Goal: Transaction & Acquisition: Purchase product/service

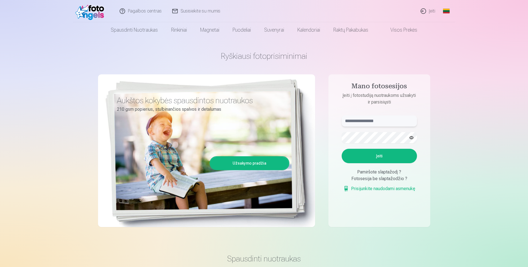
click at [351, 120] on input "text" at bounding box center [379, 120] width 75 height 11
click at [352, 120] on input "text" at bounding box center [379, 120] width 75 height 11
type input "*"
type input "**********"
click at [357, 153] on button "Įeiti" at bounding box center [379, 156] width 75 height 14
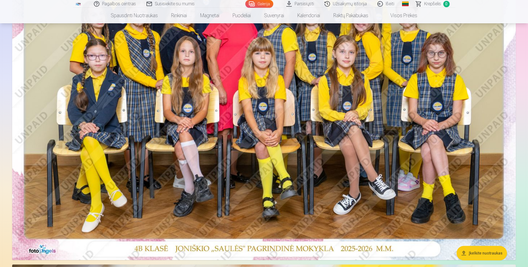
scroll to position [166, 0]
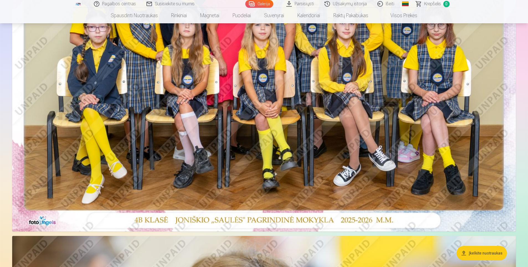
click at [476, 176] on img at bounding box center [264, 63] width 504 height 336
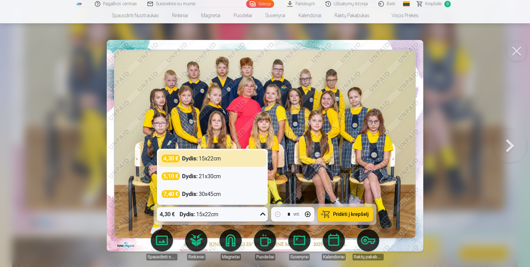
click at [262, 213] on icon at bounding box center [262, 213] width 9 height 9
click at [253, 162] on div "4,30 € Dydis : 15x22cm" at bounding box center [212, 158] width 101 height 8
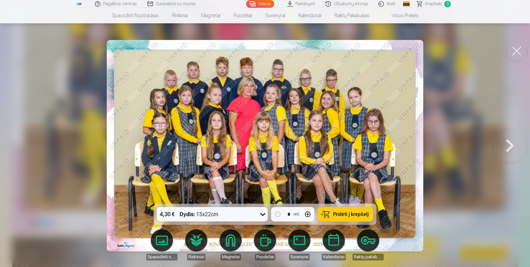
click at [340, 211] on span "Pridėti į krepšelį" at bounding box center [350, 213] width 35 height 5
click at [505, 144] on button at bounding box center [509, 145] width 35 height 105
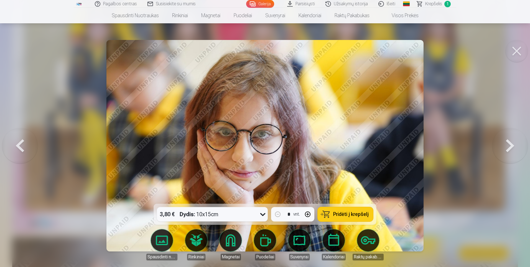
click at [263, 212] on icon at bounding box center [262, 213] width 9 height 9
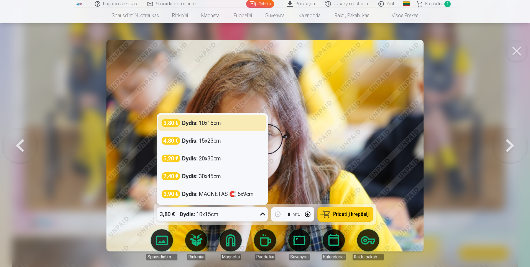
click at [465, 170] on div at bounding box center [265, 133] width 530 height 267
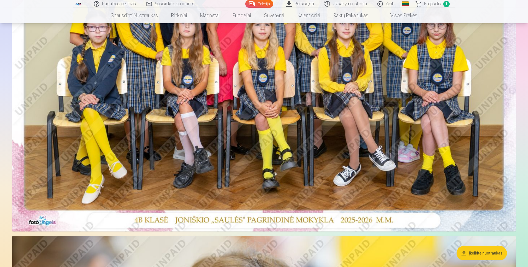
scroll to position [83, 0]
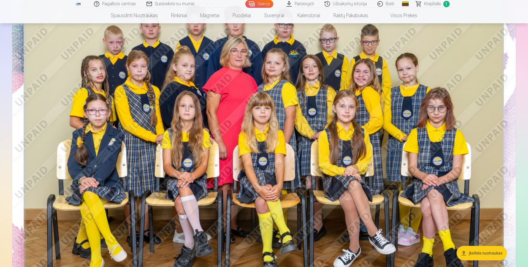
click at [441, 143] on img at bounding box center [264, 146] width 504 height 336
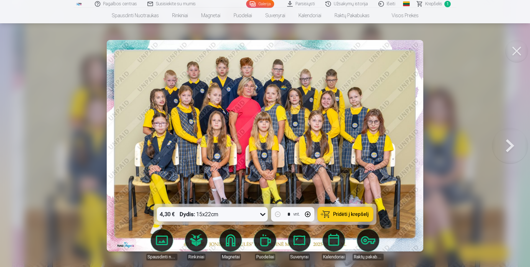
click at [511, 153] on button at bounding box center [509, 145] width 35 height 105
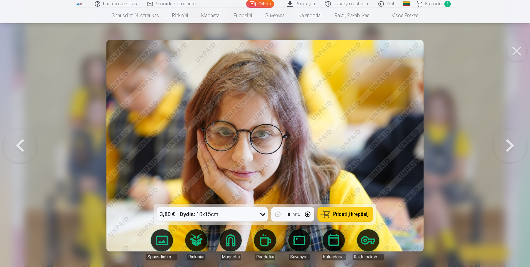
click at [511, 153] on button at bounding box center [509, 145] width 35 height 105
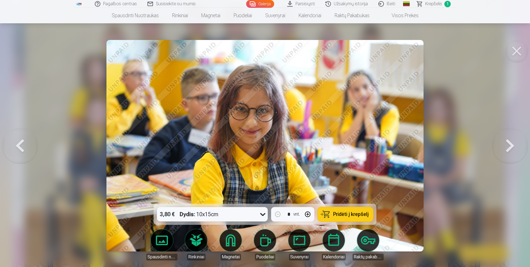
click at [511, 153] on button at bounding box center [509, 145] width 35 height 105
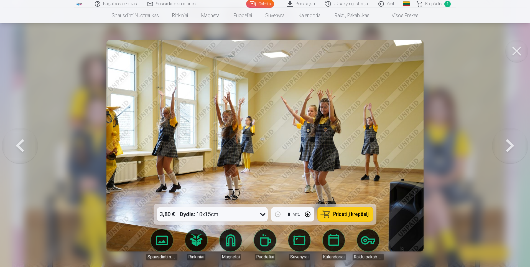
click at [511, 153] on button at bounding box center [509, 145] width 35 height 105
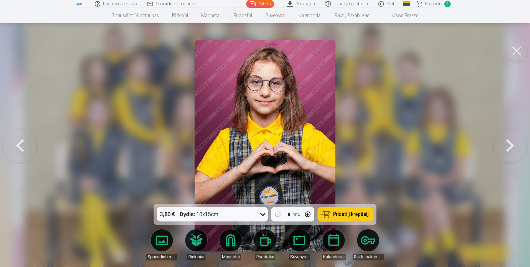
click at [511, 153] on button at bounding box center [509, 145] width 35 height 105
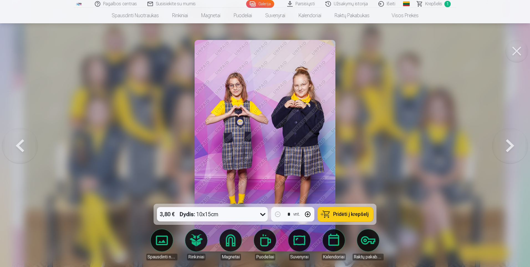
click at [511, 153] on button at bounding box center [509, 145] width 35 height 105
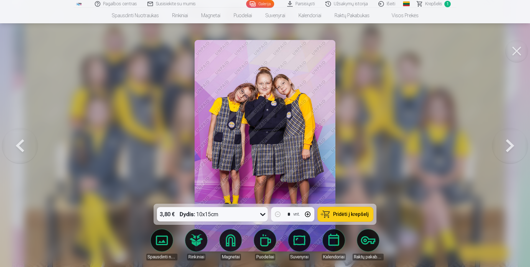
click at [511, 153] on button at bounding box center [509, 145] width 35 height 105
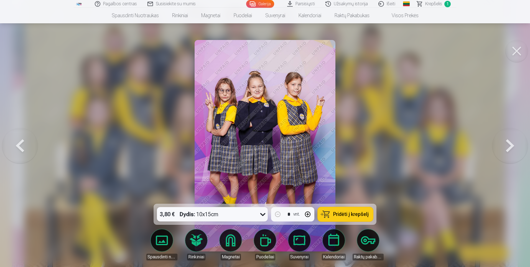
click at [511, 153] on button at bounding box center [509, 145] width 35 height 105
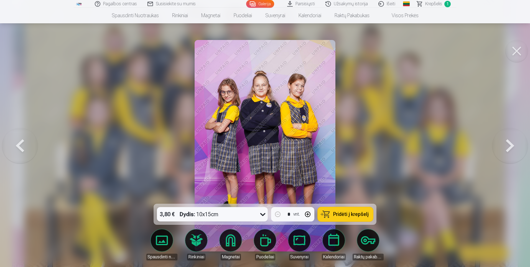
click at [511, 153] on button at bounding box center [509, 145] width 35 height 105
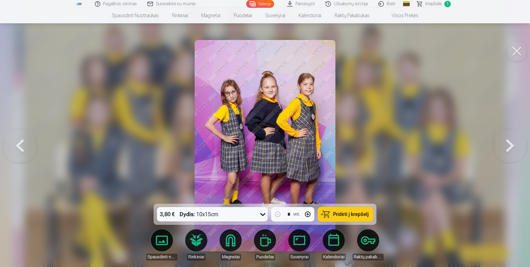
click at [511, 153] on button at bounding box center [509, 145] width 35 height 105
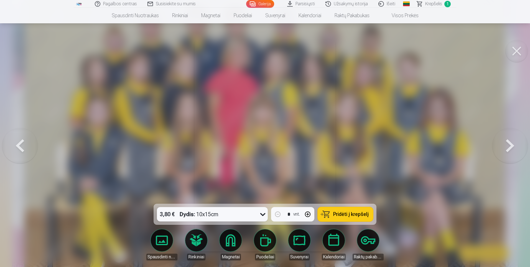
click at [511, 153] on button at bounding box center [509, 145] width 35 height 105
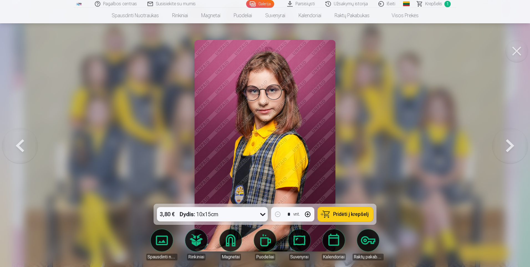
click at [19, 144] on button at bounding box center [19, 145] width 35 height 105
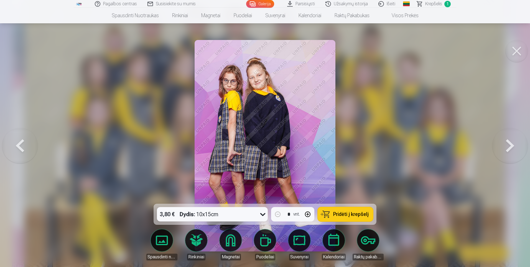
click at [334, 218] on button "Pridėti į krepšelį" at bounding box center [345, 214] width 55 height 14
click at [510, 145] on button at bounding box center [509, 145] width 35 height 105
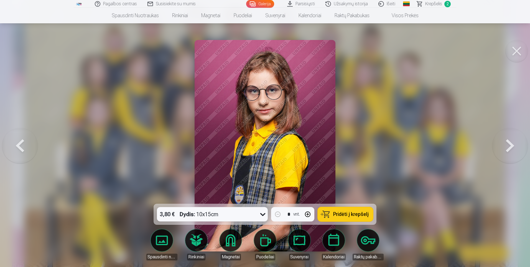
click at [510, 145] on button at bounding box center [509, 145] width 35 height 105
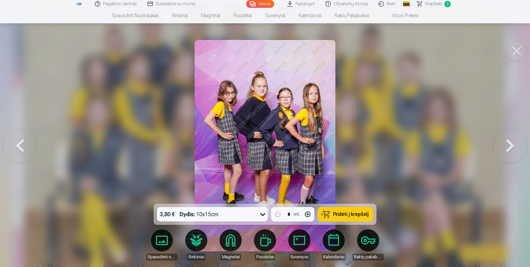
click at [510, 145] on button at bounding box center [509, 145] width 35 height 105
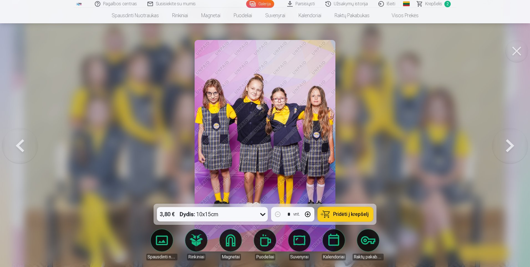
click at [510, 145] on button at bounding box center [509, 145] width 35 height 105
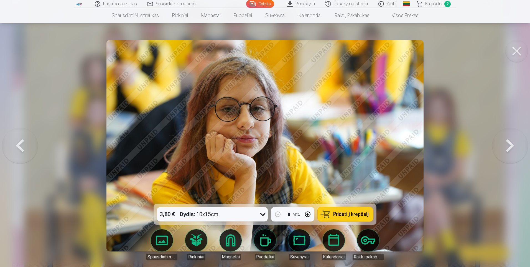
click at [25, 145] on button at bounding box center [19, 145] width 35 height 105
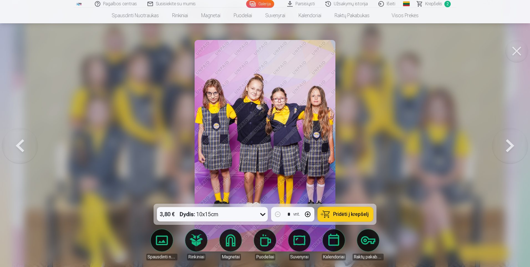
click at [25, 145] on button at bounding box center [19, 145] width 35 height 105
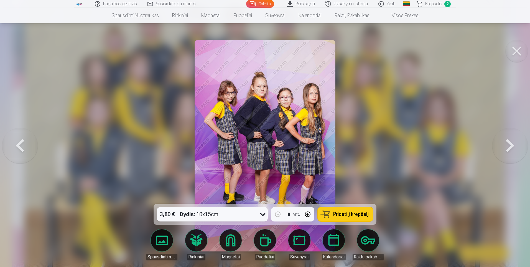
click at [514, 141] on button at bounding box center [509, 145] width 35 height 105
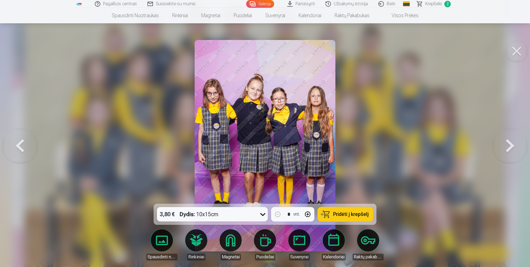
click at [342, 214] on span "Pridėti į krepšelį" at bounding box center [350, 213] width 35 height 5
click at [509, 147] on button at bounding box center [509, 145] width 35 height 105
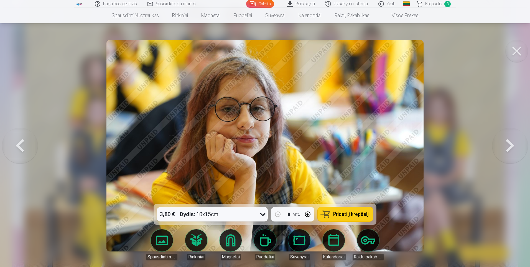
click at [509, 147] on button at bounding box center [509, 145] width 35 height 105
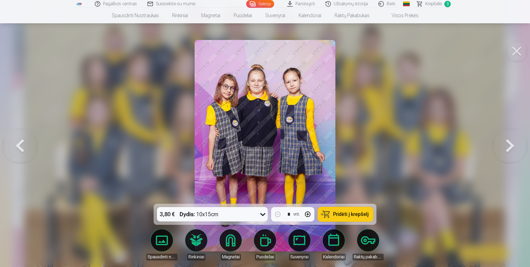
click at [509, 147] on button at bounding box center [509, 145] width 35 height 105
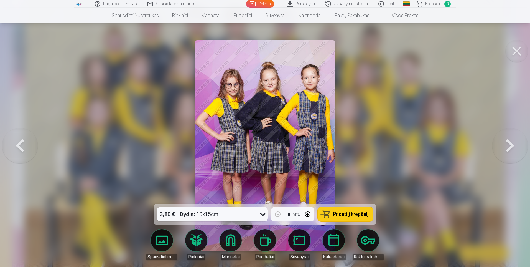
click at [509, 147] on button at bounding box center [509, 145] width 35 height 105
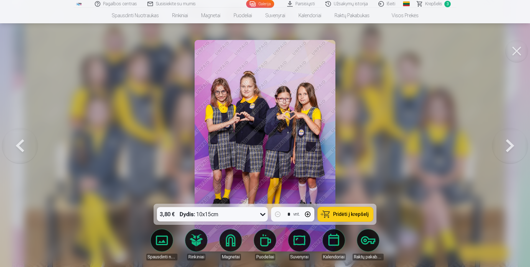
click at [509, 147] on button at bounding box center [509, 145] width 35 height 105
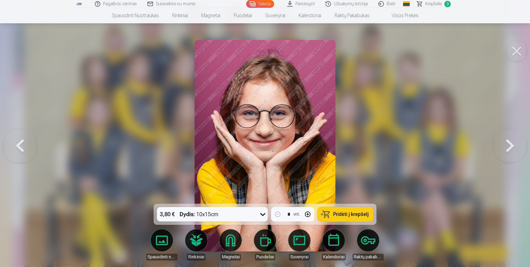
click at [336, 212] on span "Pridėti į krepšelį" at bounding box center [350, 213] width 35 height 5
click at [506, 146] on button at bounding box center [509, 145] width 35 height 105
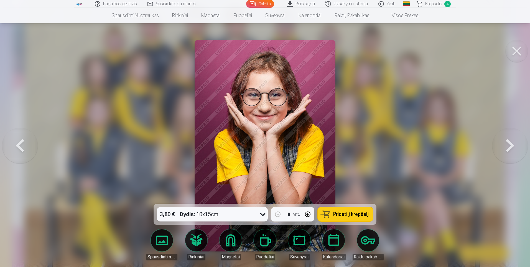
click at [506, 146] on button at bounding box center [509, 145] width 35 height 105
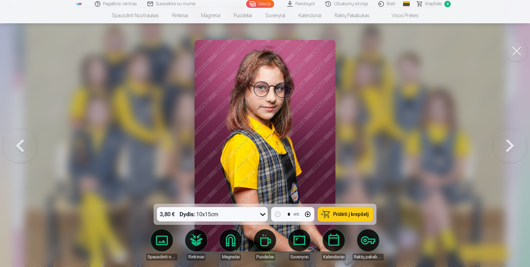
click at [506, 146] on button at bounding box center [509, 145] width 35 height 105
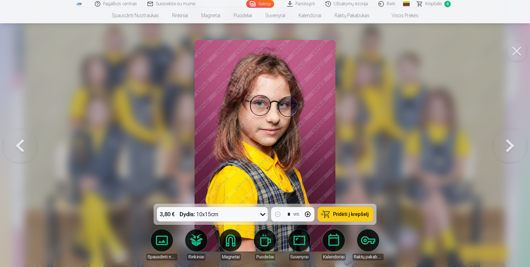
click at [506, 146] on button at bounding box center [509, 145] width 35 height 105
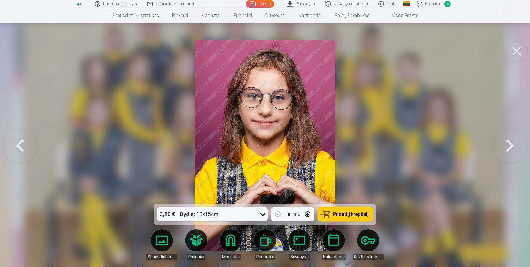
click at [506, 146] on button at bounding box center [509, 145] width 35 height 105
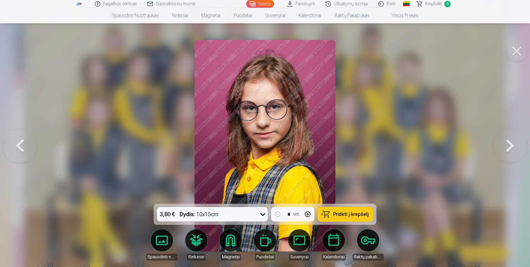
click at [506, 146] on button at bounding box center [509, 145] width 35 height 105
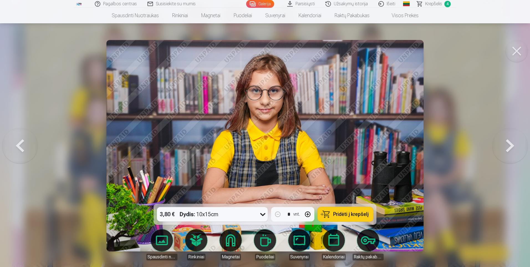
click at [506, 146] on button at bounding box center [509, 145] width 35 height 105
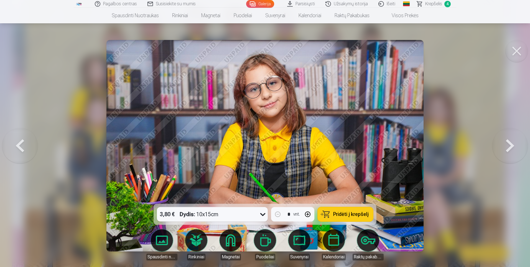
click at [506, 146] on button at bounding box center [509, 145] width 35 height 105
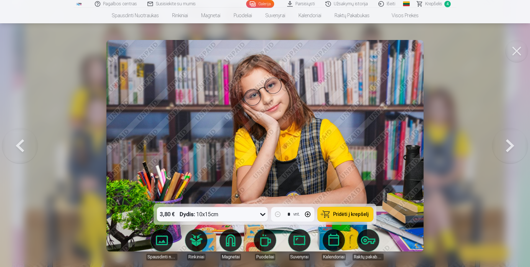
click at [506, 146] on button at bounding box center [509, 145] width 35 height 105
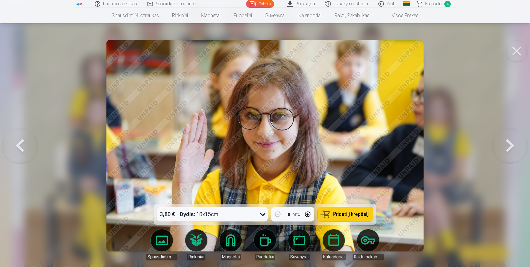
click at [348, 219] on button "Pridėti į krepšelį" at bounding box center [345, 214] width 55 height 14
click at [515, 145] on button at bounding box center [509, 145] width 35 height 105
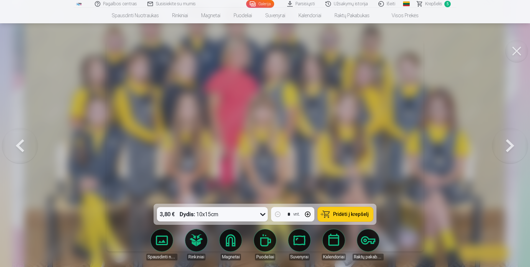
click at [515, 145] on button at bounding box center [509, 145] width 35 height 105
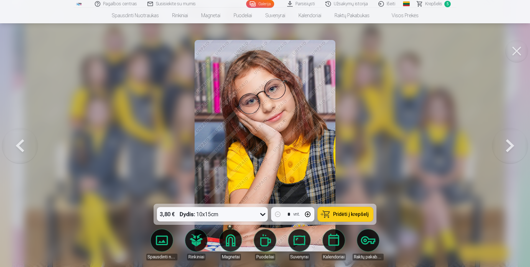
click at [515, 145] on button at bounding box center [509, 145] width 35 height 105
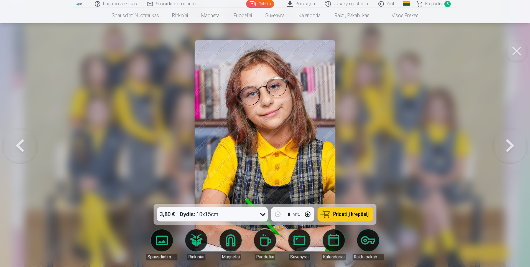
click at [515, 145] on button at bounding box center [509, 145] width 35 height 105
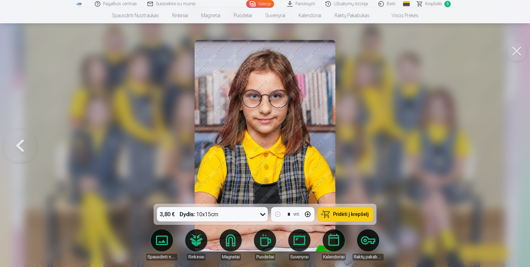
click at [515, 145] on div at bounding box center [265, 133] width 530 height 267
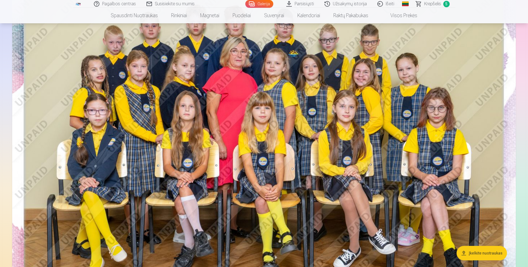
click at [436, 5] on span "Krepšelis" at bounding box center [433, 4] width 17 height 7
